Goal: Complete application form: Complete application form

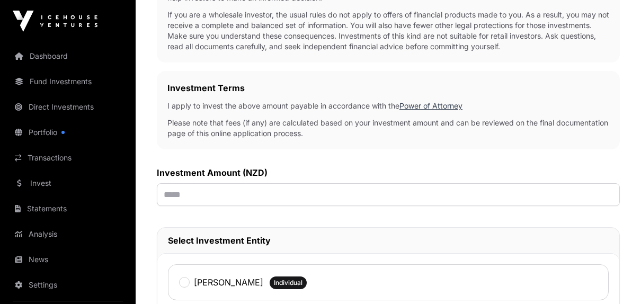
scroll to position [301, 0]
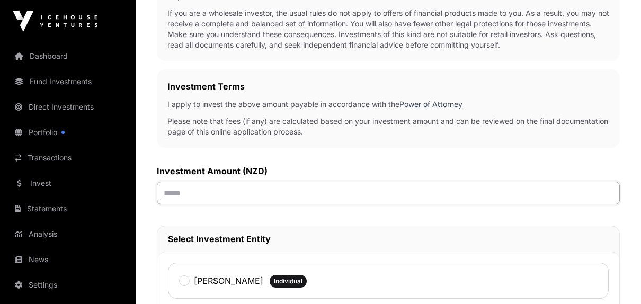
click at [197, 195] on input "text" at bounding box center [388, 193] width 463 height 23
type input "*******"
click at [613, 200] on input "*******" at bounding box center [388, 193] width 463 height 23
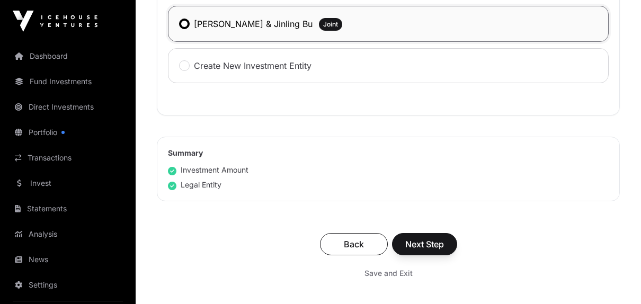
scroll to position [651, 0]
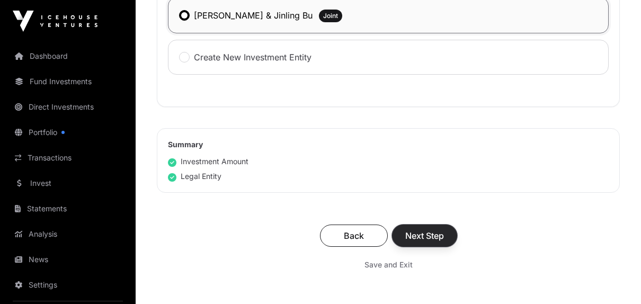
click at [430, 233] on span "Next Step" at bounding box center [424, 235] width 39 height 13
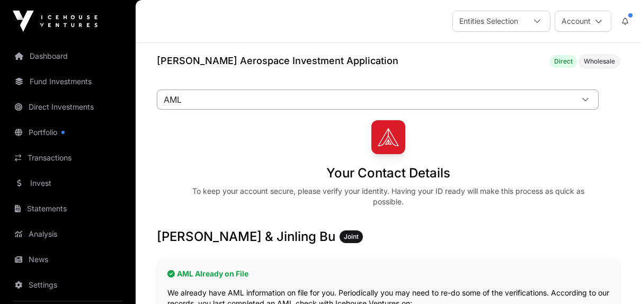
click at [587, 99] on icon at bounding box center [585, 100] width 6 height 4
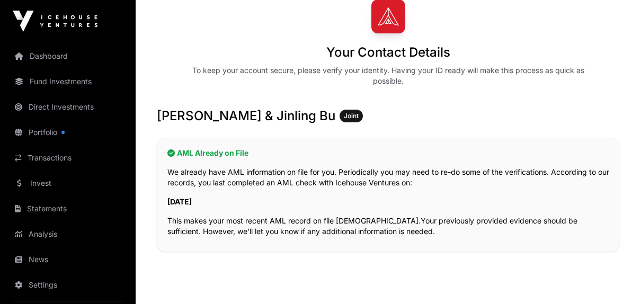
scroll to position [201, 0]
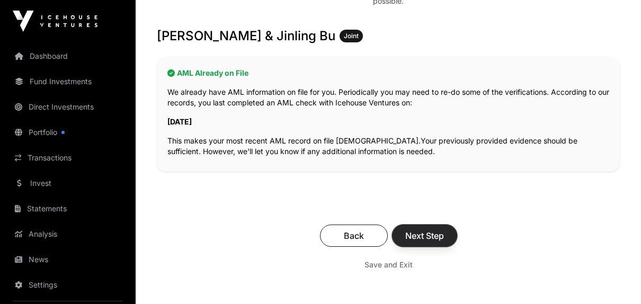
click at [428, 235] on span "Next Step" at bounding box center [424, 235] width 39 height 13
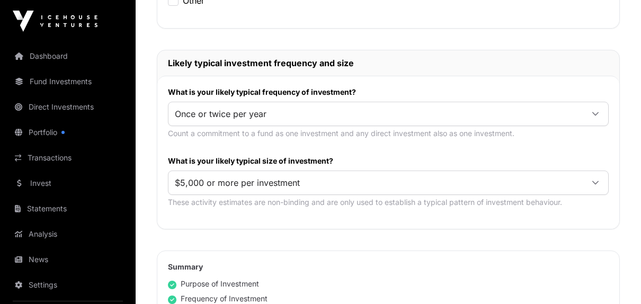
scroll to position [537, 0]
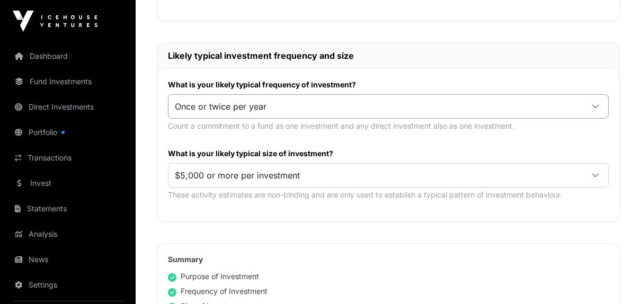
click at [597, 106] on icon at bounding box center [595, 106] width 7 height 7
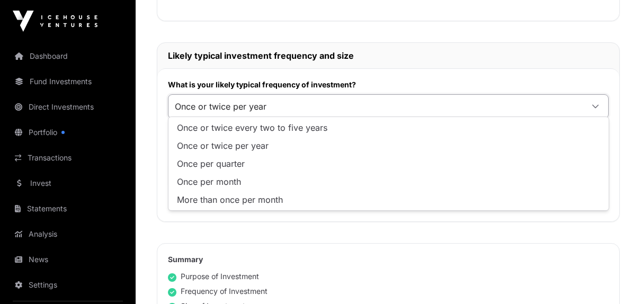
click at [597, 106] on icon at bounding box center [595, 106] width 7 height 7
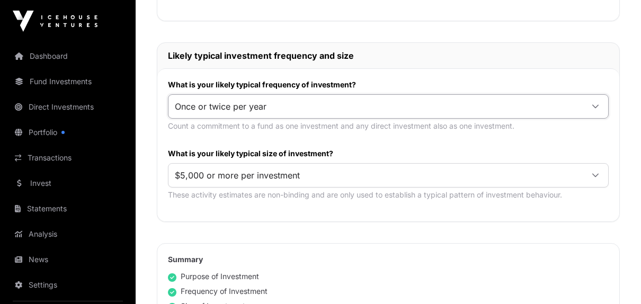
click at [597, 106] on icon at bounding box center [595, 106] width 7 height 7
click at [597, 174] on icon at bounding box center [595, 175] width 7 height 7
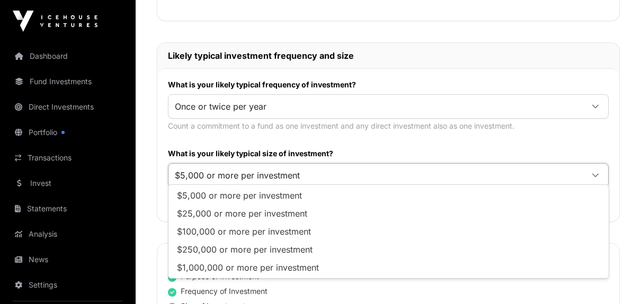
click at [597, 174] on icon at bounding box center [595, 175] width 7 height 7
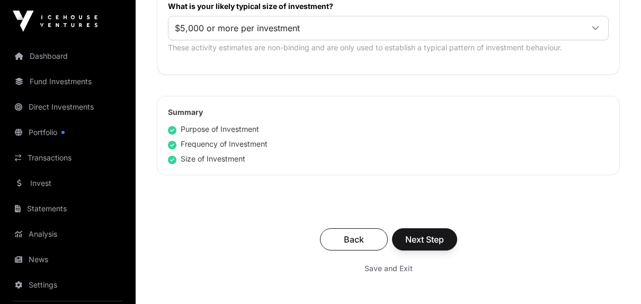
scroll to position [701, 0]
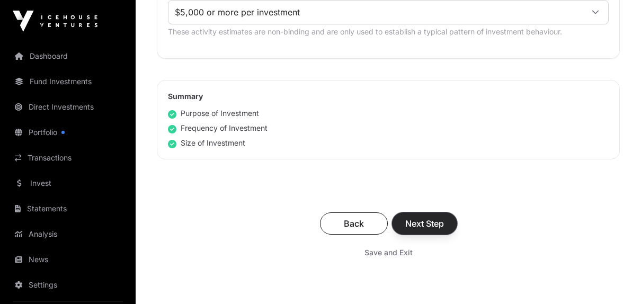
click at [420, 223] on span "Next Step" at bounding box center [424, 223] width 39 height 13
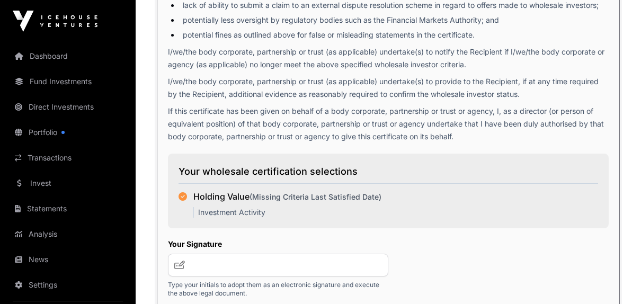
scroll to position [1792, 0]
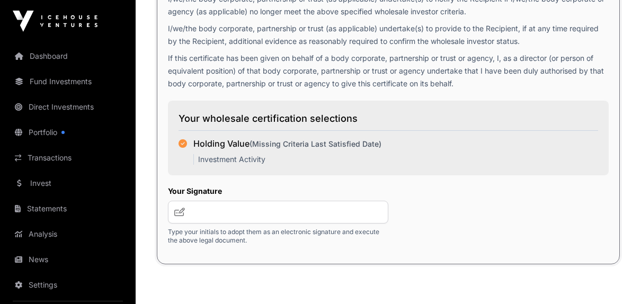
click at [182, 210] on icon at bounding box center [179, 212] width 11 height 8
click at [208, 209] on input "text" at bounding box center [278, 212] width 220 height 23
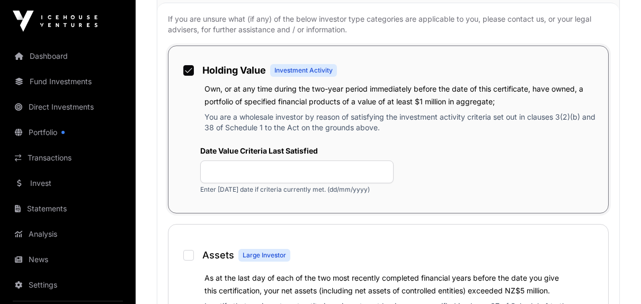
scroll to position [656, 0]
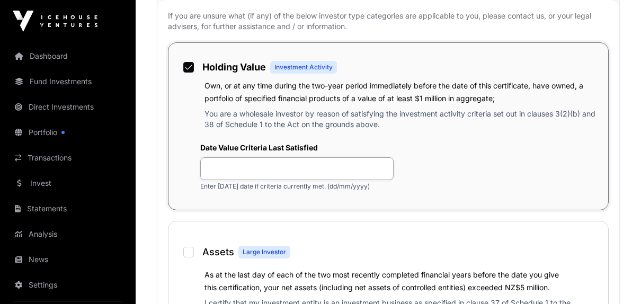
click at [226, 169] on input "text" at bounding box center [296, 168] width 193 height 23
type input "********"
click at [520, 188] on div "Date Value Criteria Last Satisfied ******** Enter [DATE] date if criteria curre…" at bounding box center [393, 167] width 387 height 48
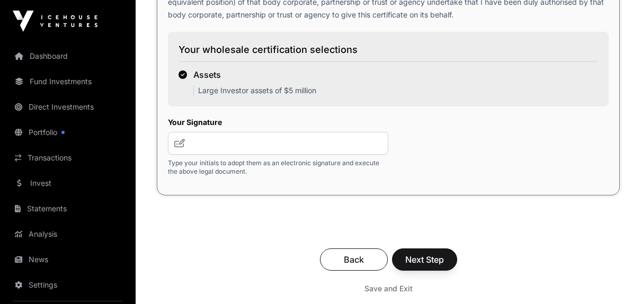
scroll to position [1799, 0]
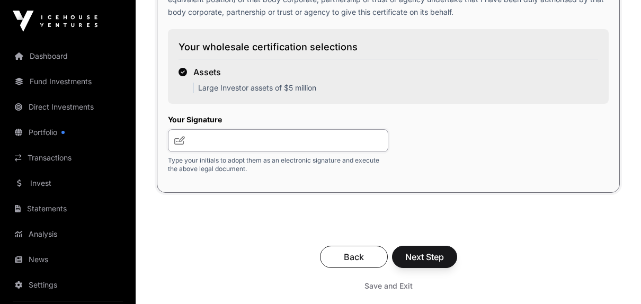
click at [200, 134] on input "text" at bounding box center [278, 140] width 220 height 23
click at [191, 137] on input "*****" at bounding box center [278, 140] width 220 height 23
type input "*****"
click at [429, 253] on span "Next Step" at bounding box center [424, 257] width 39 height 13
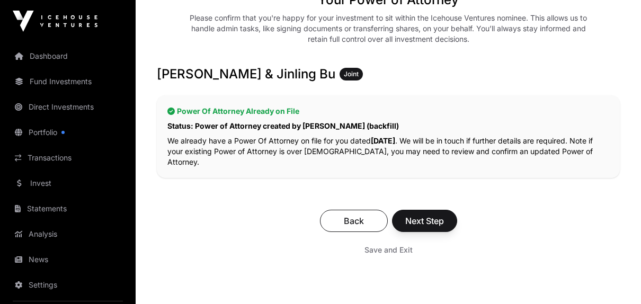
scroll to position [179, 0]
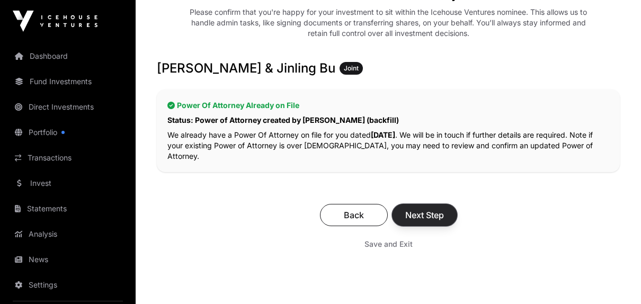
click at [425, 209] on span "Next Step" at bounding box center [424, 215] width 39 height 13
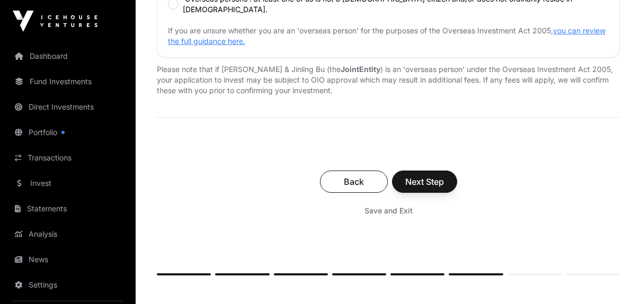
scroll to position [580, 0]
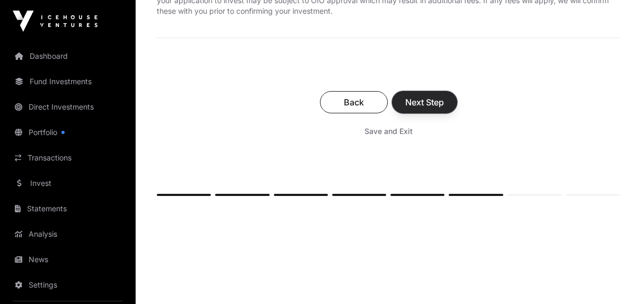
click at [423, 96] on span "Next Step" at bounding box center [424, 102] width 39 height 13
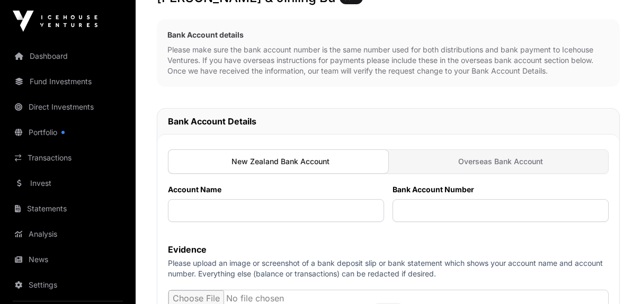
scroll to position [240, 0]
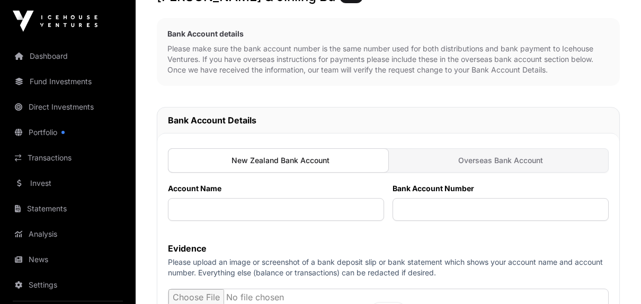
click at [375, 160] on div at bounding box center [278, 160] width 221 height 24
click at [329, 160] on div at bounding box center [278, 160] width 221 height 24
click at [180, 211] on input "text" at bounding box center [276, 209] width 216 height 23
type input "**********"
click at [410, 207] on input "text" at bounding box center [501, 209] width 216 height 23
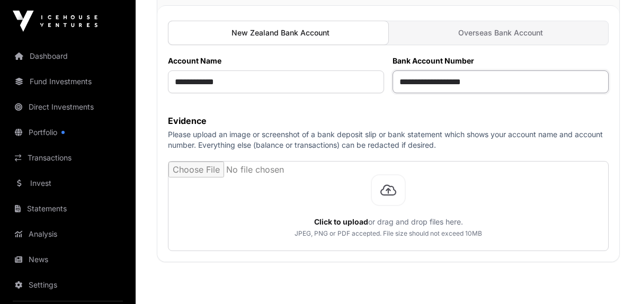
scroll to position [370, 0]
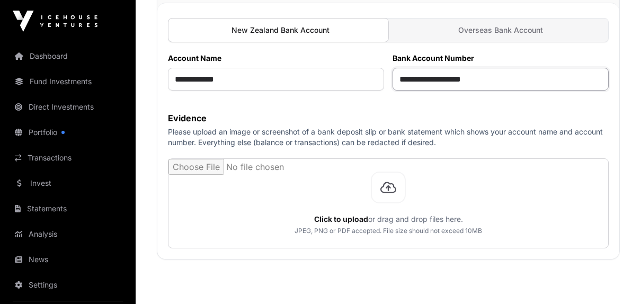
type input "**********"
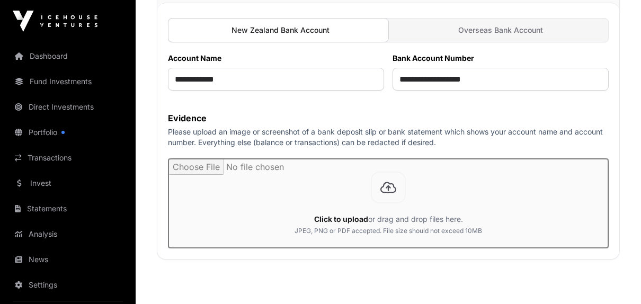
click at [347, 217] on input "file" at bounding box center [389, 203] width 440 height 89
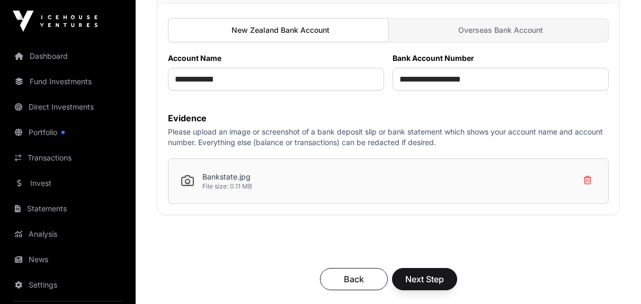
click at [255, 183] on div "Bankstate.jpg File size: 0.11 MB" at bounding box center [388, 181] width 441 height 46
click at [209, 175] on p "Bankstate.jpg" at bounding box center [227, 177] width 50 height 11
click at [426, 273] on span "Next Step" at bounding box center [424, 279] width 39 height 13
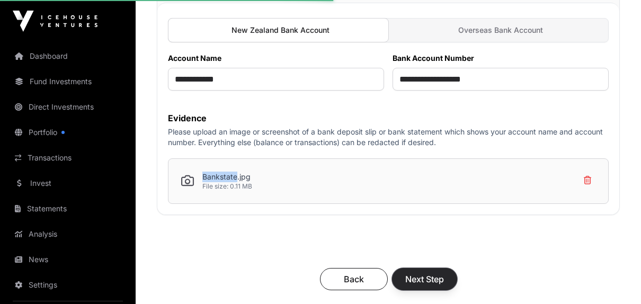
click at [427, 281] on span "Next Step" at bounding box center [424, 279] width 39 height 13
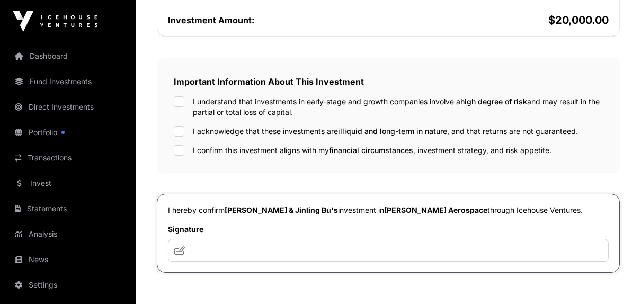
scroll to position [325, 0]
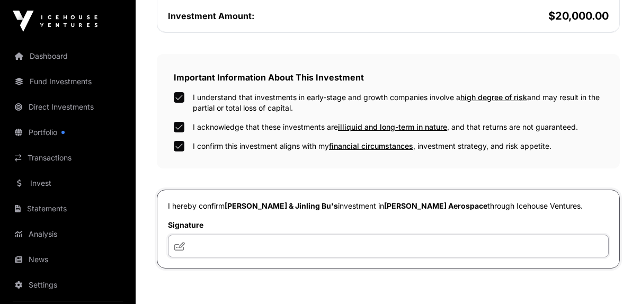
click at [203, 247] on input "text" at bounding box center [388, 246] width 441 height 23
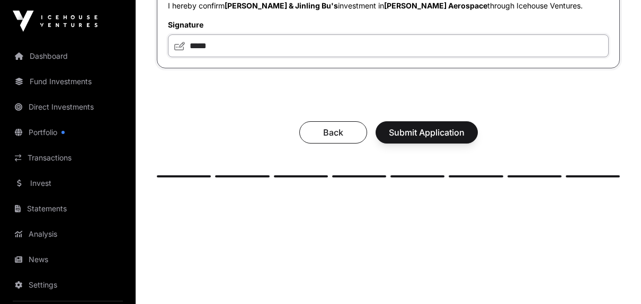
scroll to position [527, 0]
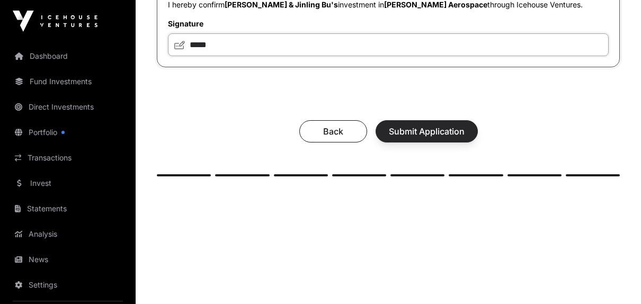
type input "*****"
click at [419, 132] on span "Submit Application" at bounding box center [427, 131] width 76 height 13
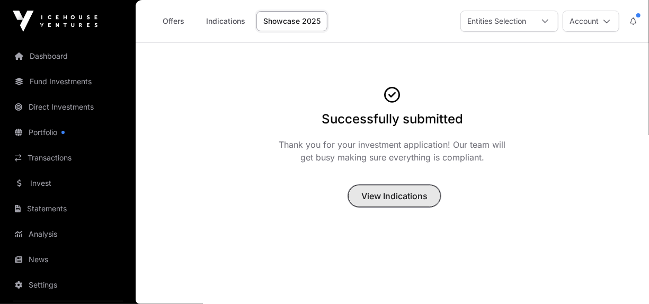
click at [390, 195] on span "View Indications" at bounding box center [394, 196] width 66 height 13
